Goal: Task Accomplishment & Management: Manage account settings

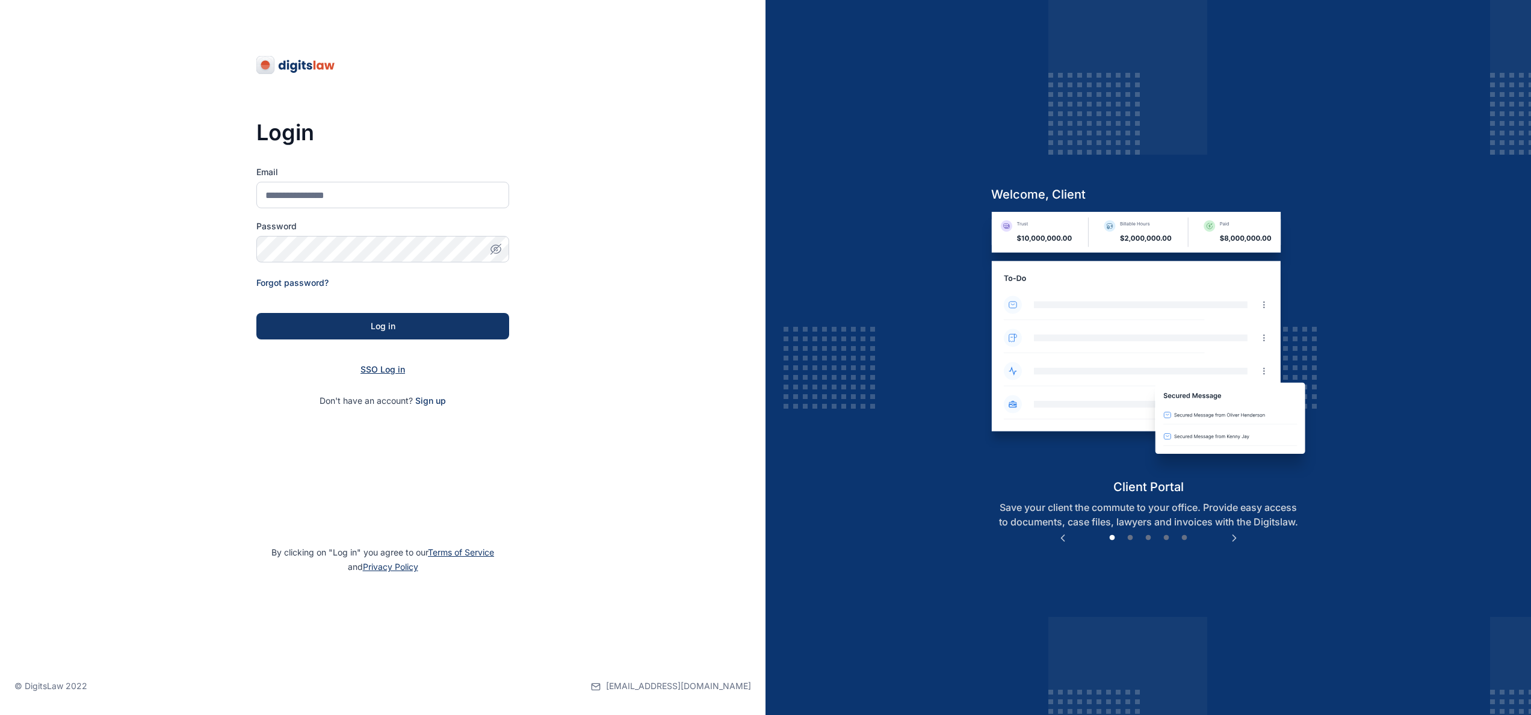
click at [377, 372] on span "SSO Log in" at bounding box center [382, 369] width 45 height 10
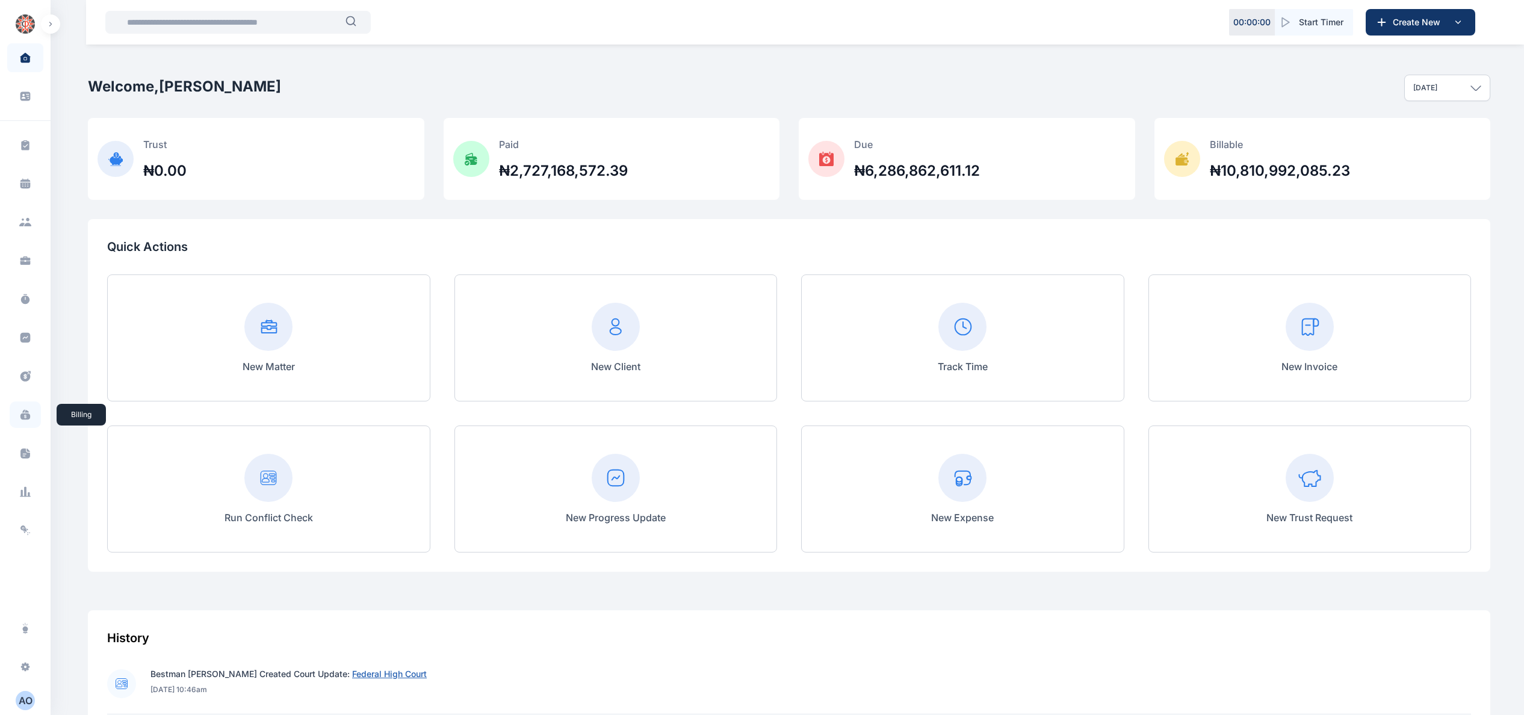
click at [29, 412] on span at bounding box center [25, 414] width 31 height 26
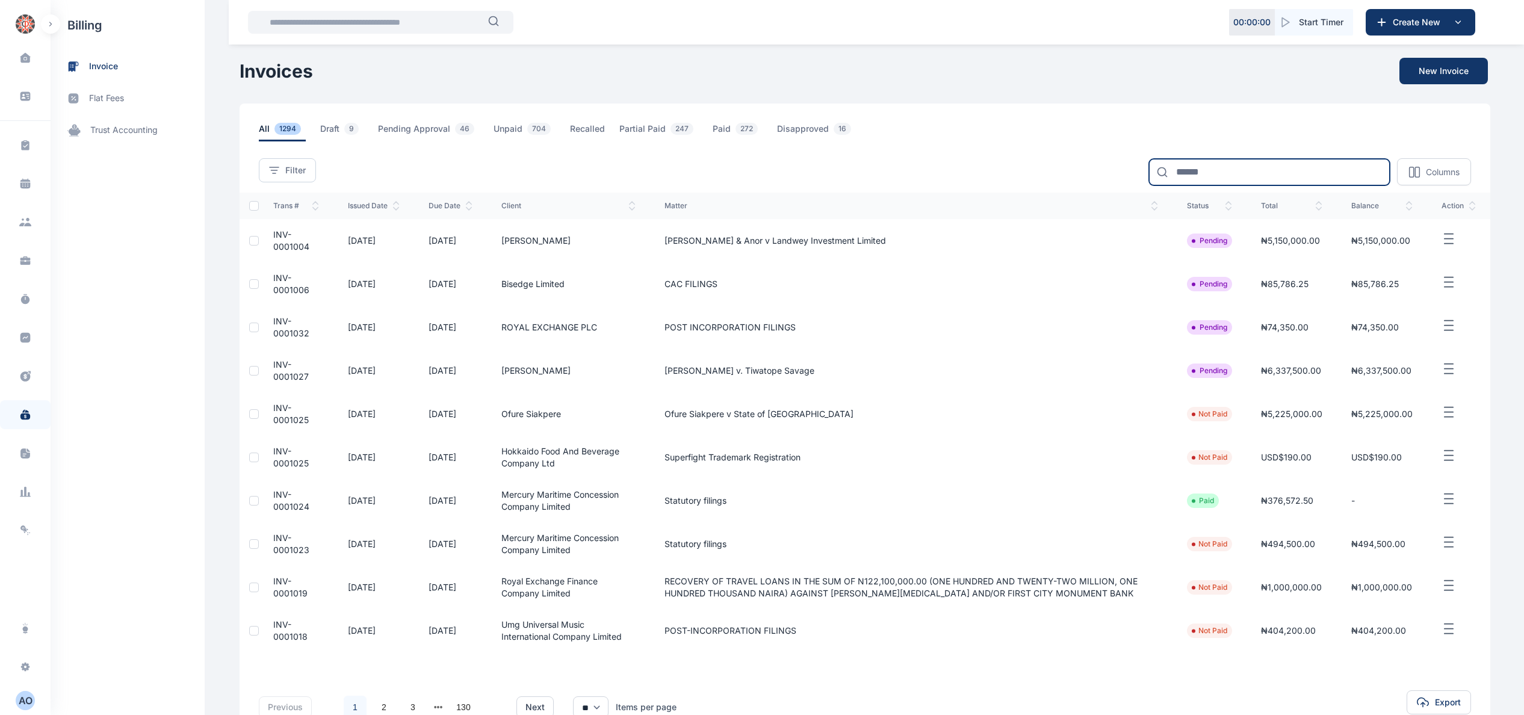
click at [1229, 172] on input at bounding box center [1269, 172] width 241 height 26
type input "*****"
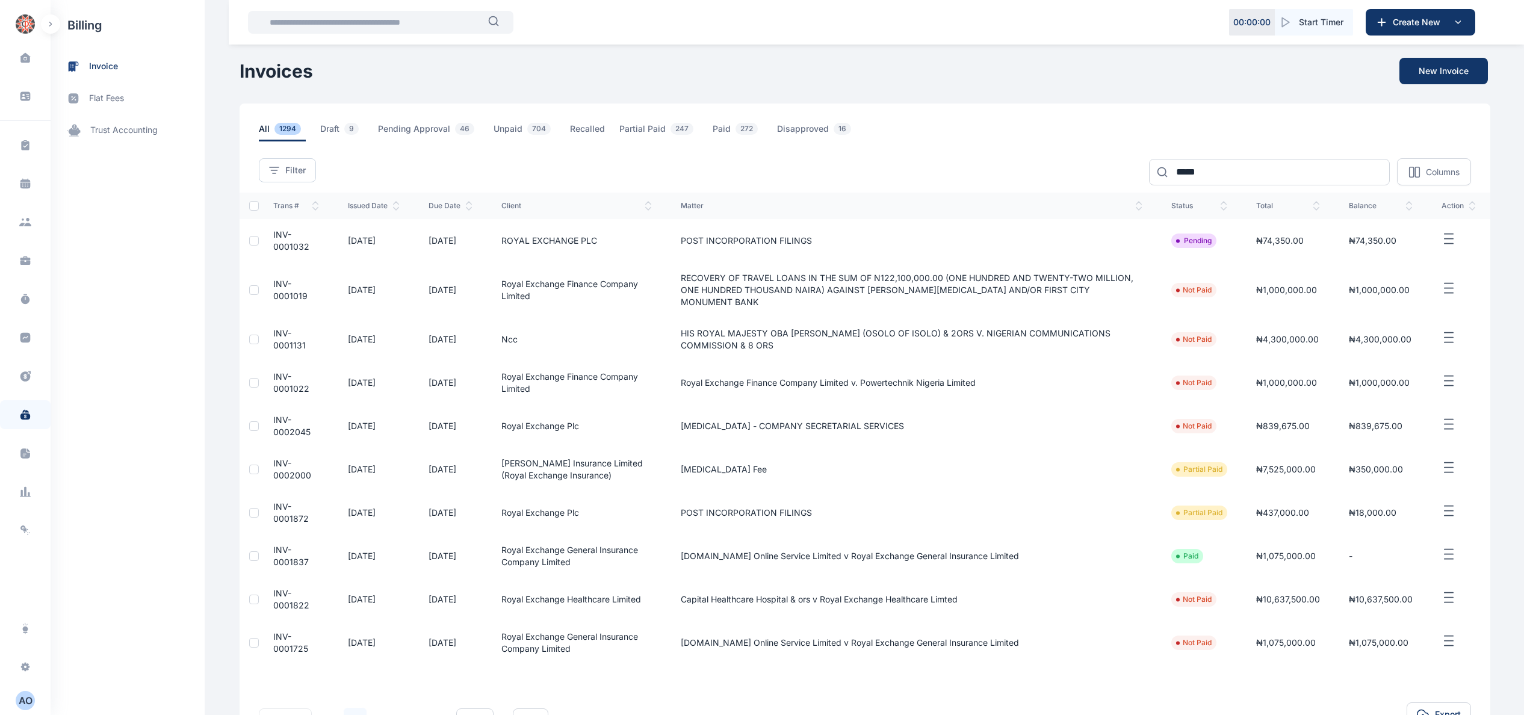
click at [273, 280] on span "INV-0001019" at bounding box center [290, 290] width 34 height 22
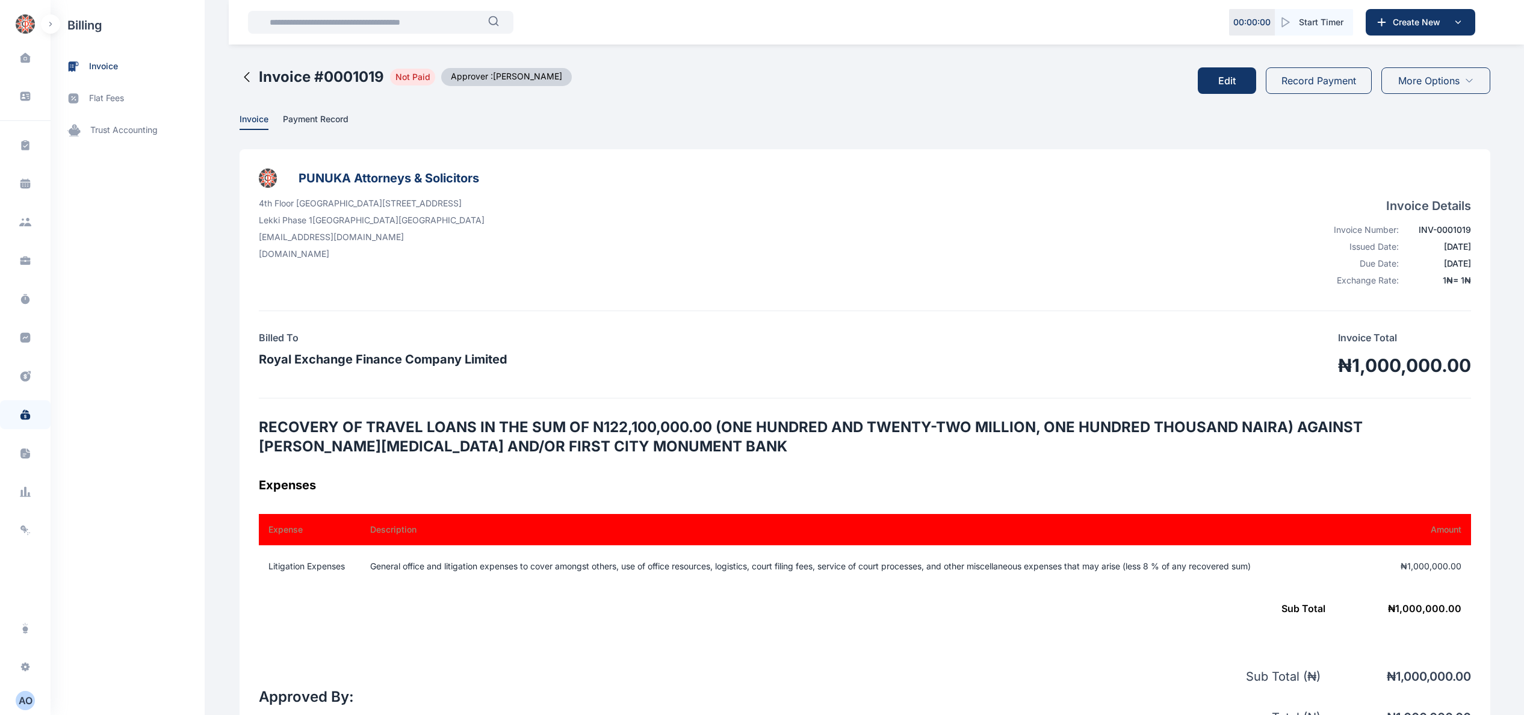
click at [1235, 76] on button "Edit" at bounding box center [1226, 80] width 58 height 26
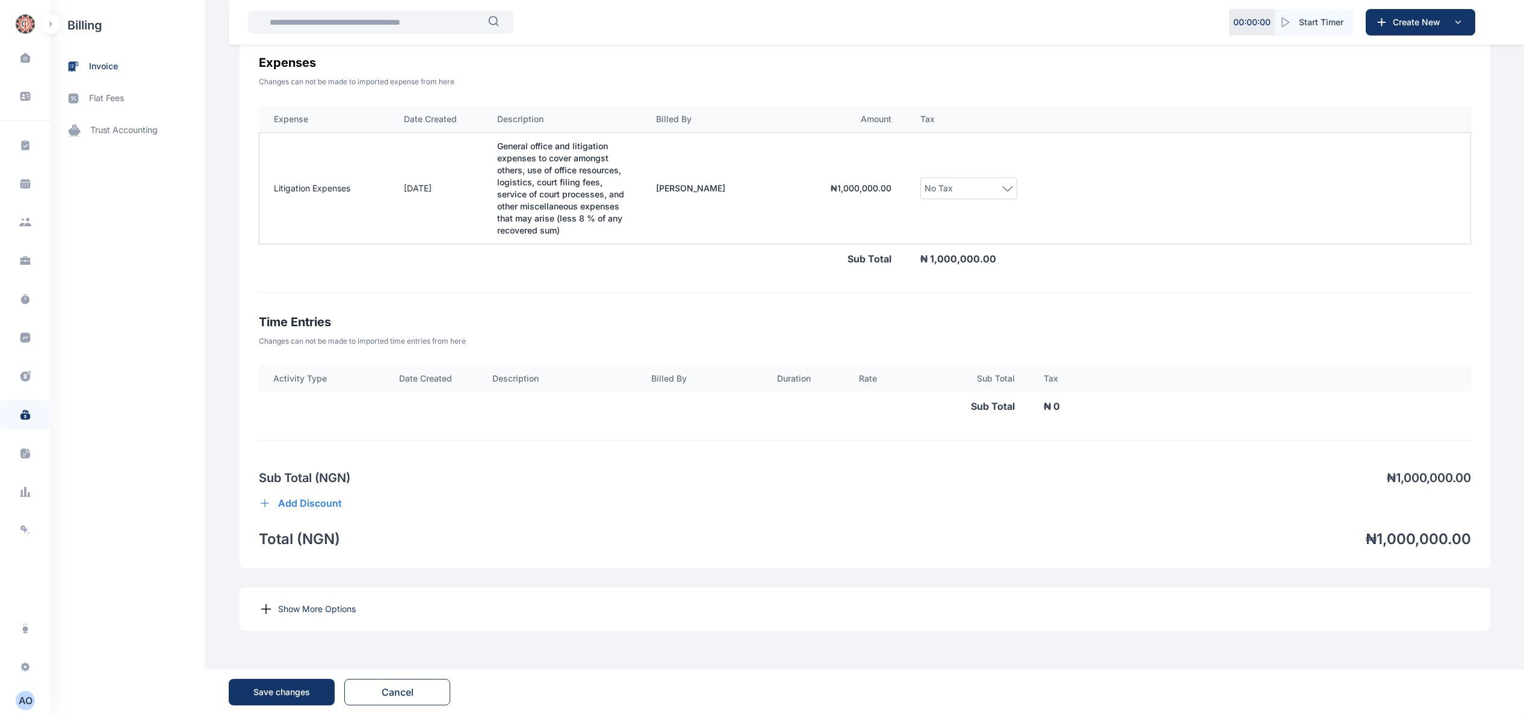
scroll to position [665, 0]
